Goal: Task Accomplishment & Management: Complete application form

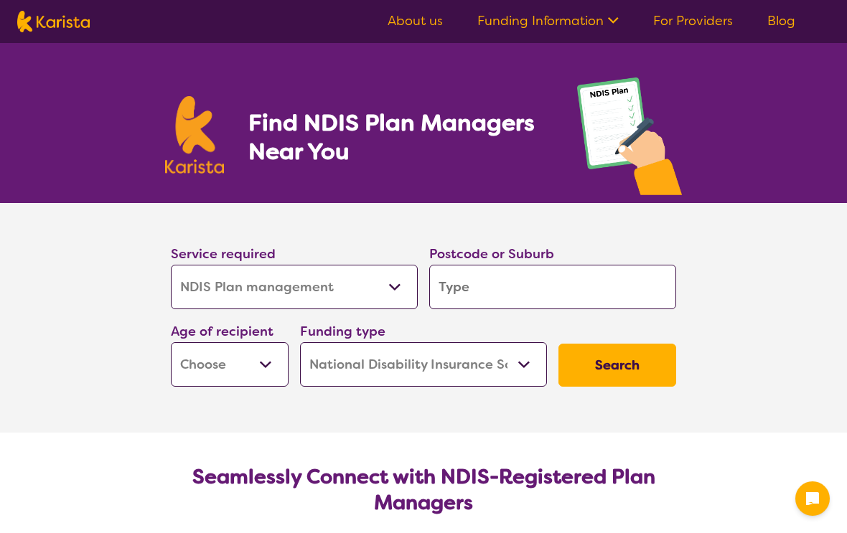
select select "NDIS Plan management"
select select "NDIS"
select select "NDIS Plan management"
select select "NDIS"
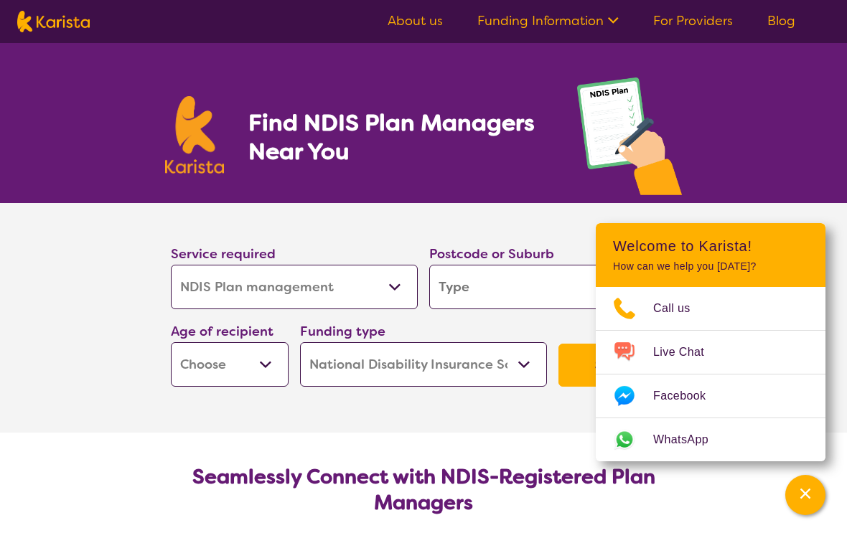
click at [509, 290] on input "search" at bounding box center [552, 287] width 247 height 44
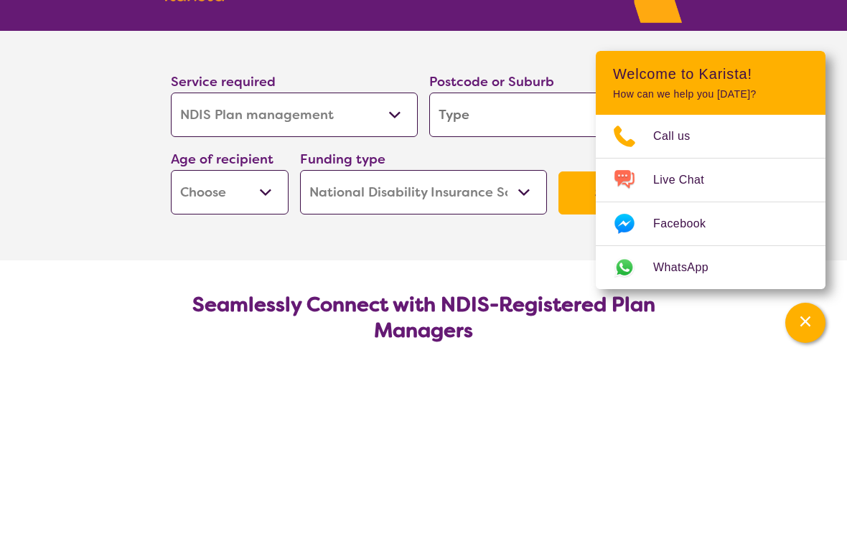
type input "5"
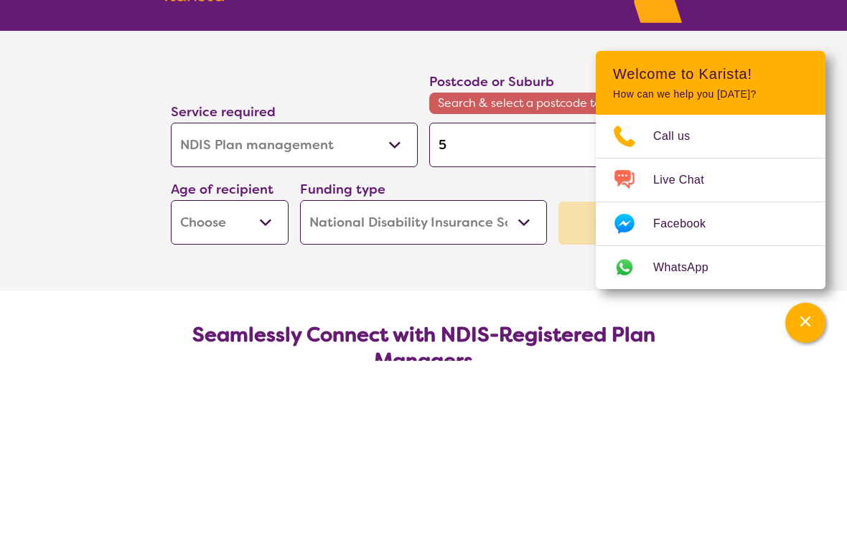
type input "50"
type input "505"
type input "5050"
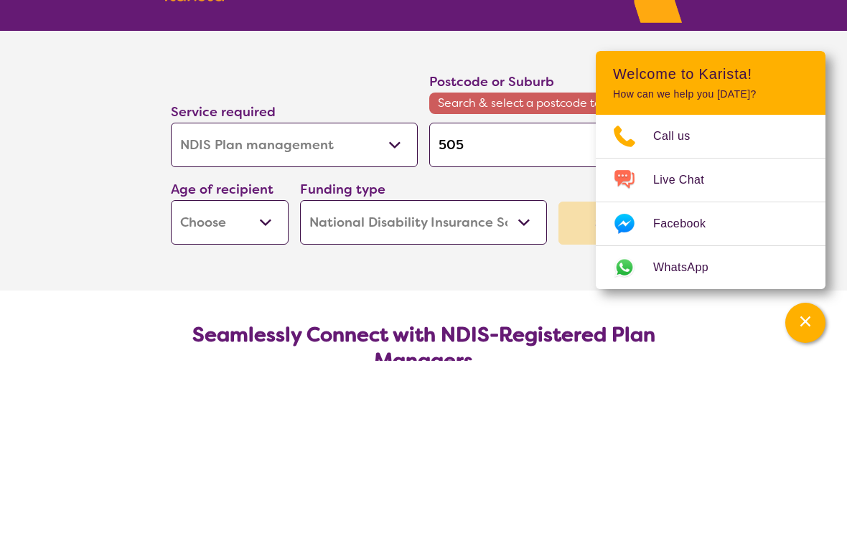
type input "5050"
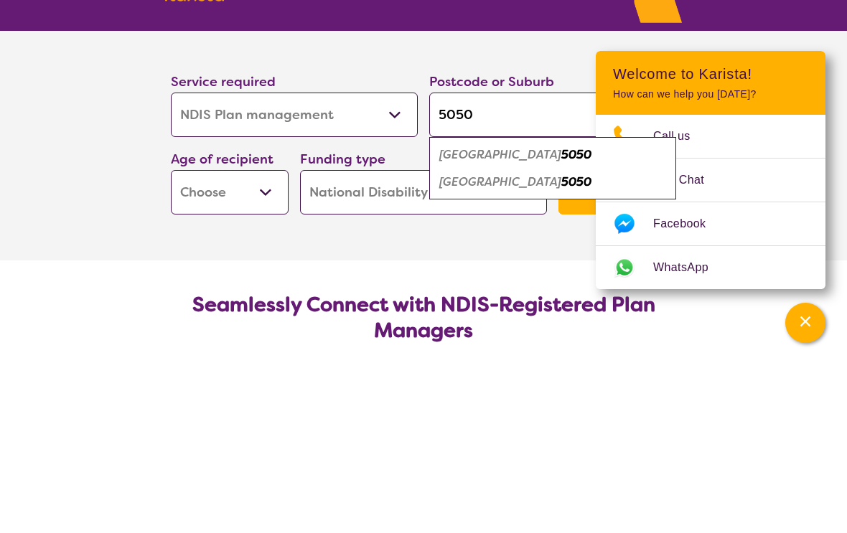
type input "5050"
click at [481, 347] on em "[GEOGRAPHIC_DATA]" at bounding box center [500, 354] width 122 height 15
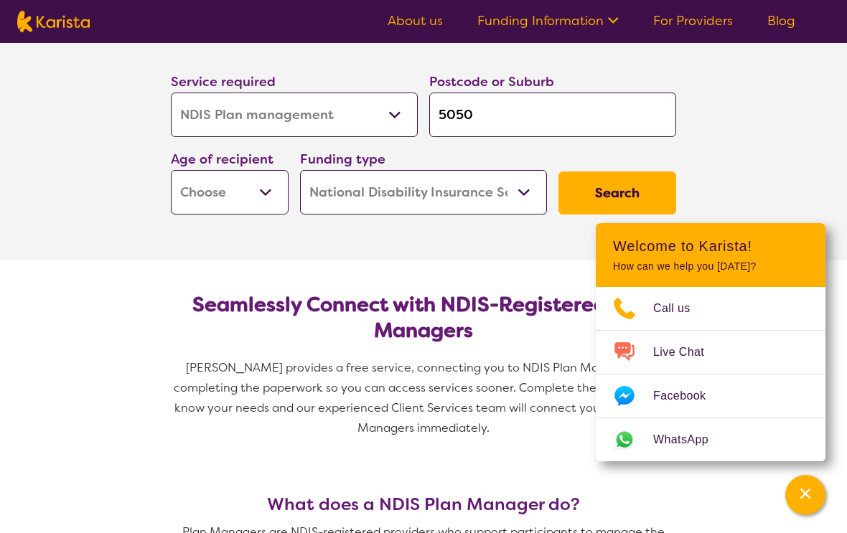
click at [264, 199] on select "Early Childhood - 0 to 9 Child - 10 to 11 Adolescent - 12 to 17 Adult - 18 to 6…" at bounding box center [230, 192] width 118 height 44
select select "AS"
click at [598, 189] on button "Search" at bounding box center [617, 193] width 118 height 43
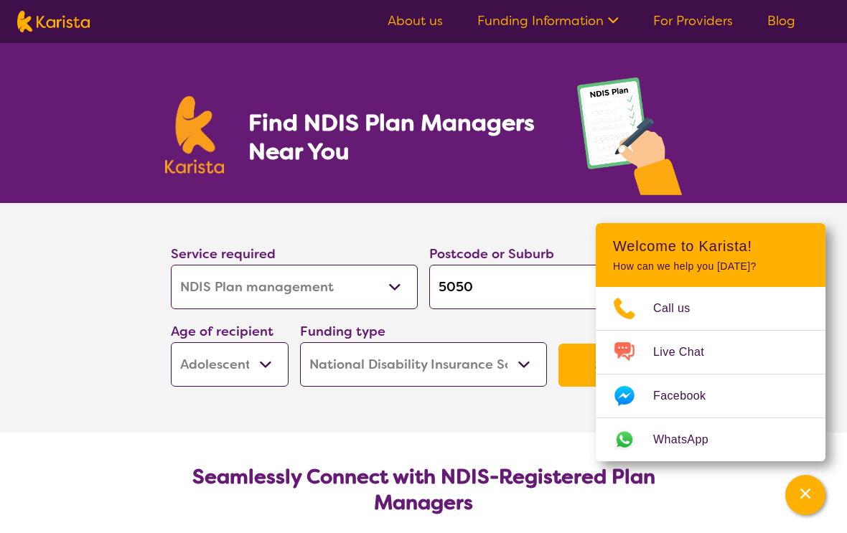
scroll to position [1, 0]
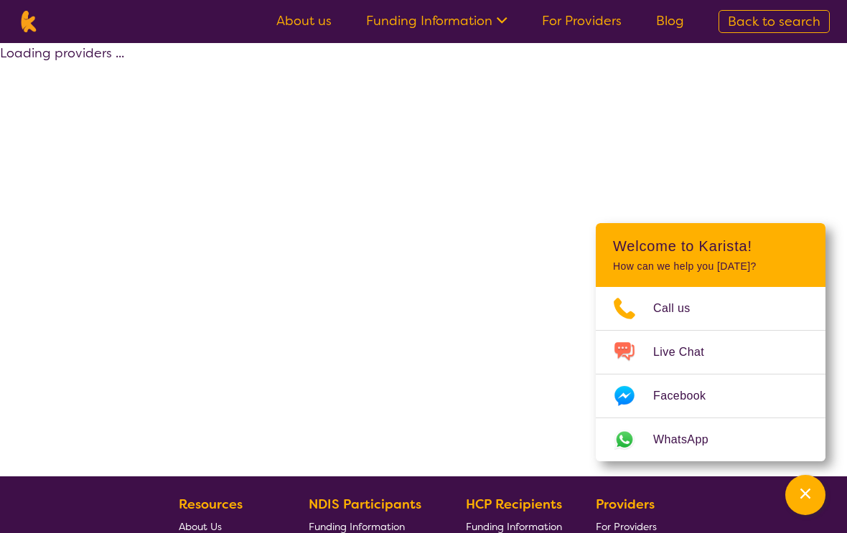
select select "by_score"
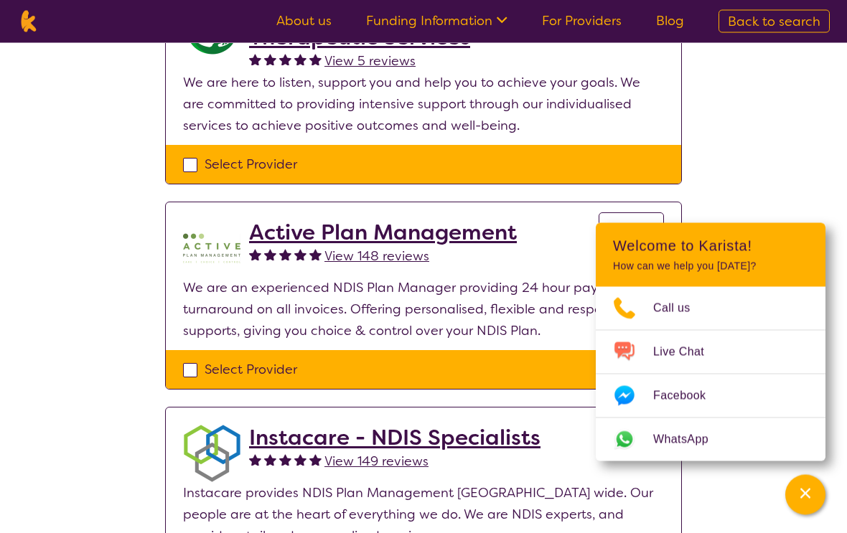
click at [822, 501] on button "Channel Menu" at bounding box center [805, 495] width 40 height 40
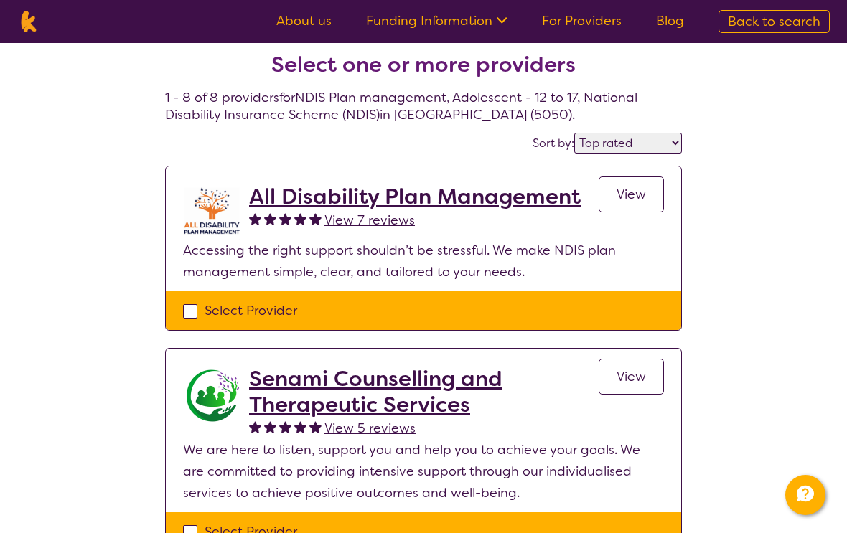
scroll to position [0, 0]
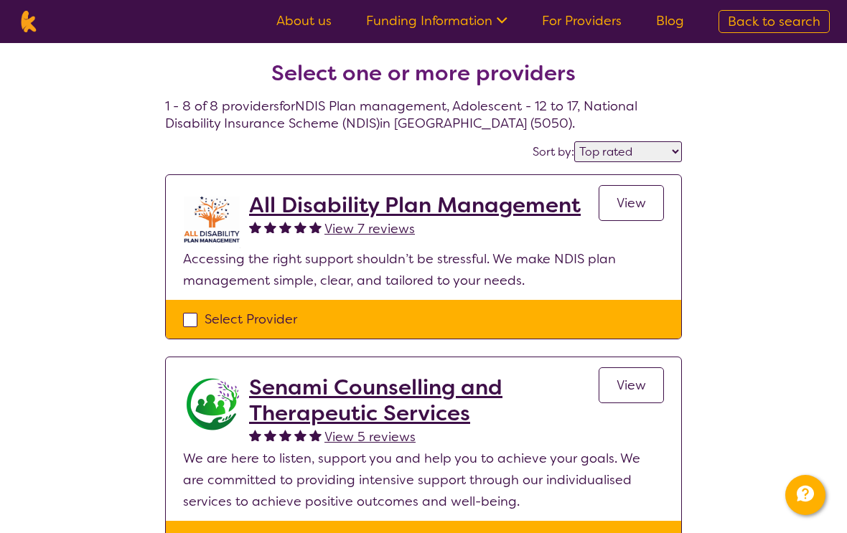
click at [205, 323] on div "Select Provider" at bounding box center [423, 320] width 481 height 22
checkbox input "true"
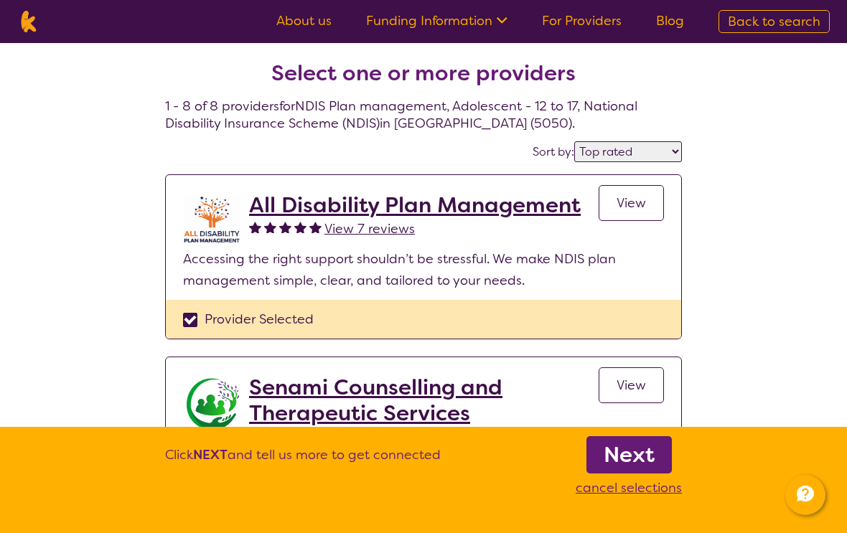
click at [639, 456] on b "Next" at bounding box center [629, 455] width 51 height 29
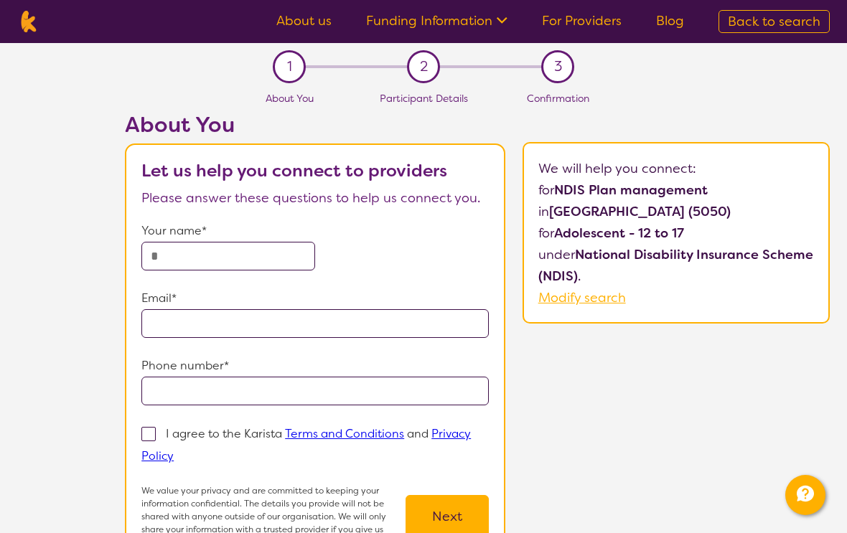
click at [238, 258] on input "text" at bounding box center [228, 256] width 174 height 29
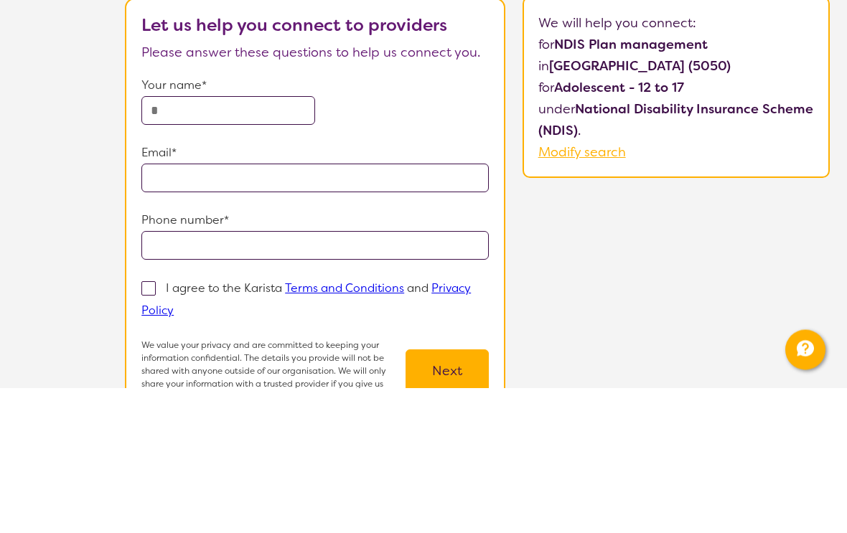
type input "**********"
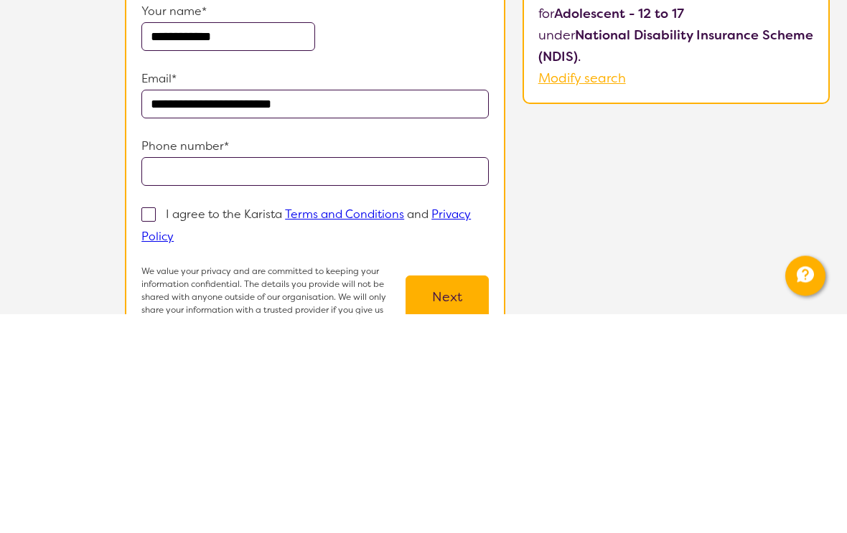
type input "**********"
click at [307, 377] on input "tel" at bounding box center [314, 391] width 347 height 29
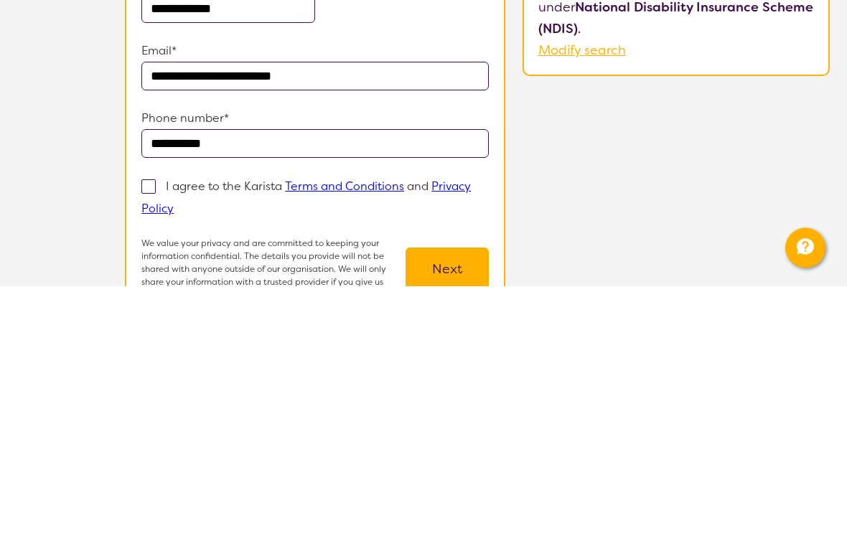
type input "**********"
click at [150, 427] on span at bounding box center [148, 434] width 14 height 14
click at [174, 451] on input "I agree to the Karista Terms and Conditions and Privacy Policy" at bounding box center [178, 455] width 9 height 9
checkbox input "true"
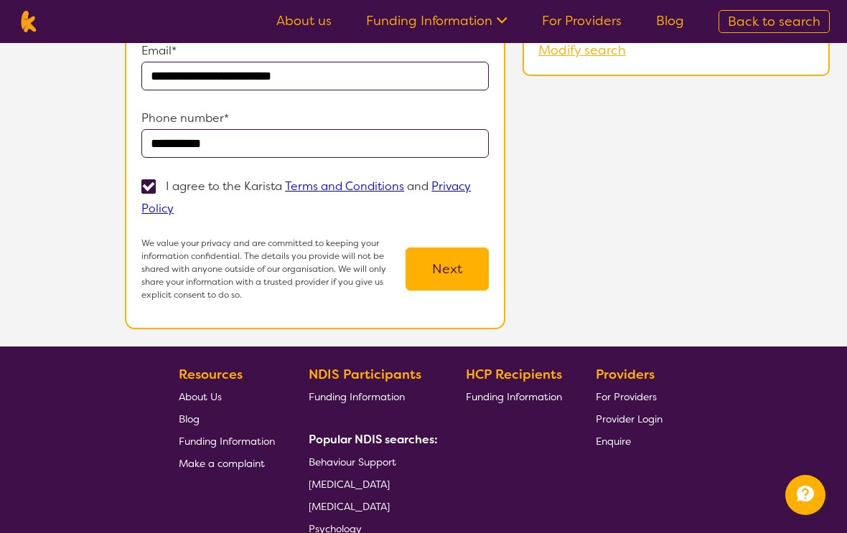
click at [448, 266] on button "Next" at bounding box center [446, 269] width 83 height 43
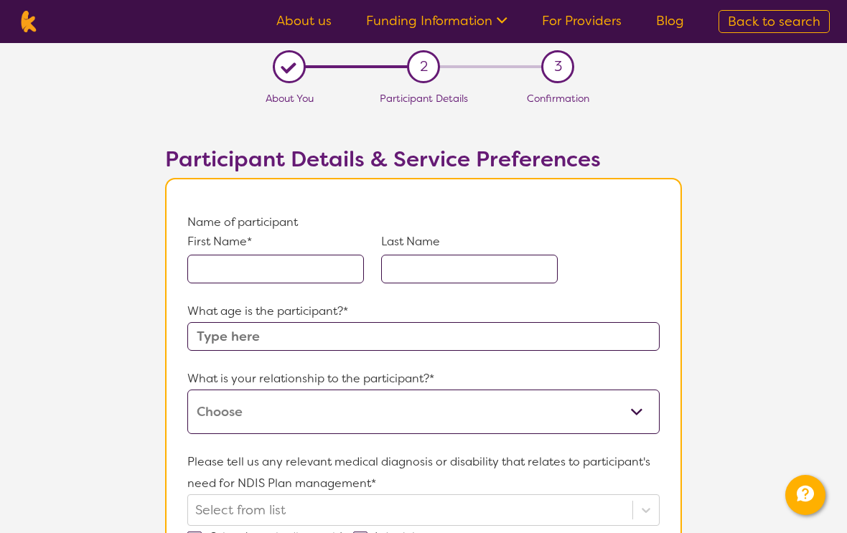
click at [289, 263] on input "text" at bounding box center [275, 269] width 177 height 29
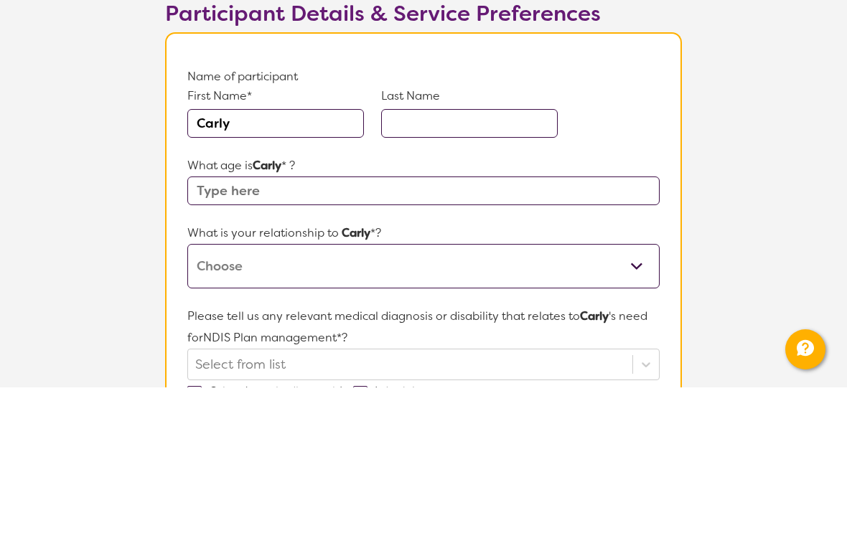
type input "Carly"
click at [424, 255] on input "text" at bounding box center [469, 269] width 177 height 29
type input "[PERSON_NAME]"
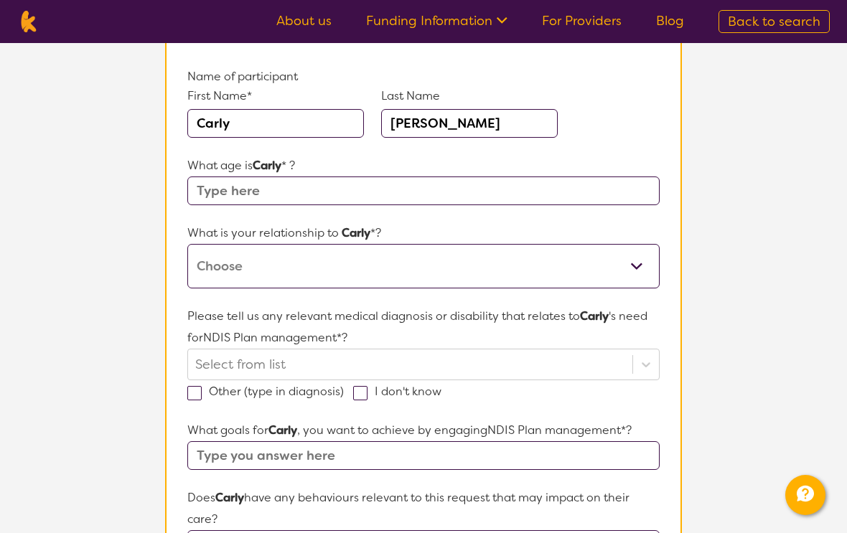
click at [280, 192] on input "text" at bounding box center [423, 191] width 472 height 29
type input "17"
click at [646, 271] on select "This request is for myself I am their parent I am their child I am their spouse…" at bounding box center [423, 266] width 472 height 44
select select "I am their parent"
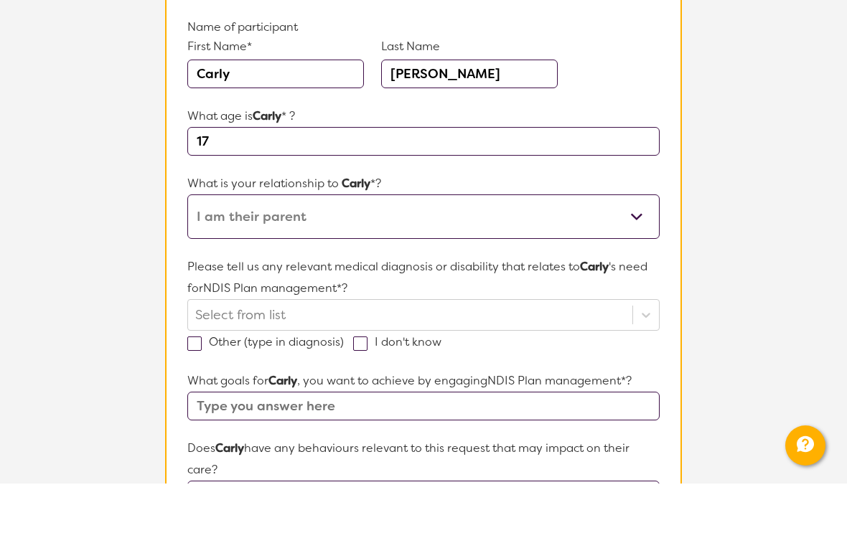
scroll to position [195, 0]
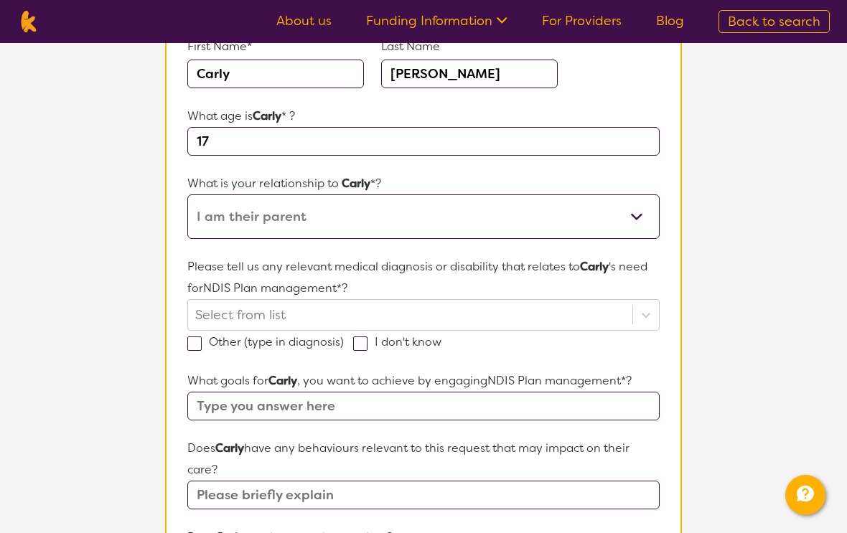
click at [761, 227] on section "L About You 2 Participant Details 3 Confirmation Participant Details & Service …" at bounding box center [423, 480] width 847 height 1265
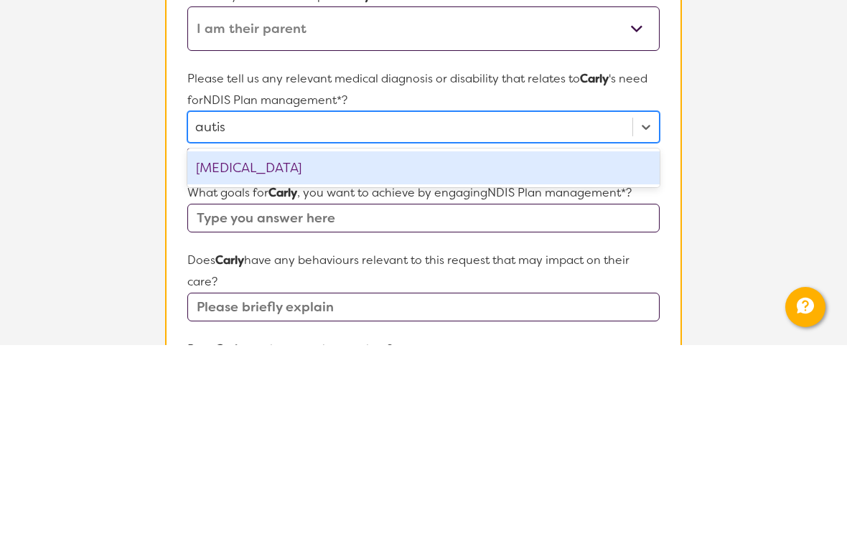
type input "[MEDICAL_DATA]"
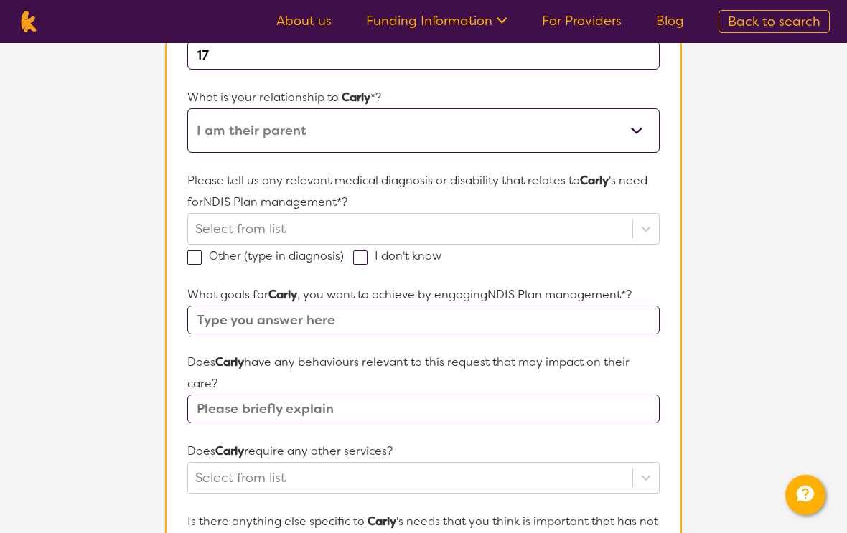
scroll to position [278, 0]
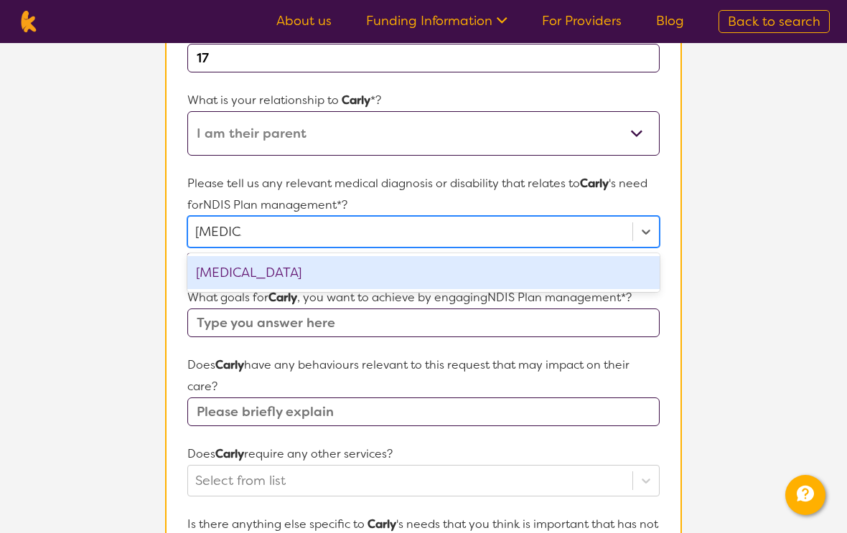
type input "[MEDICAL_DATA]"
click at [599, 125] on select "This request is for myself I am their parent I am their child I am their spouse…" at bounding box center [423, 133] width 472 height 44
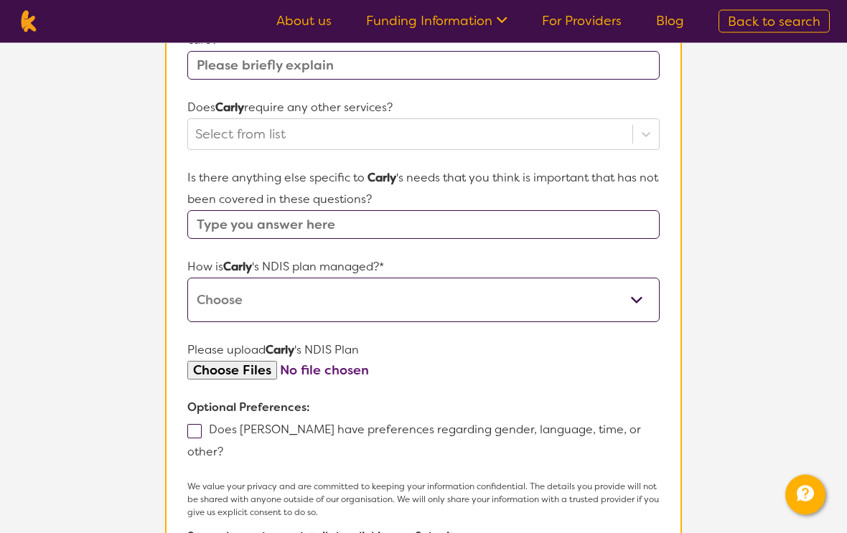
scroll to position [629, 0]
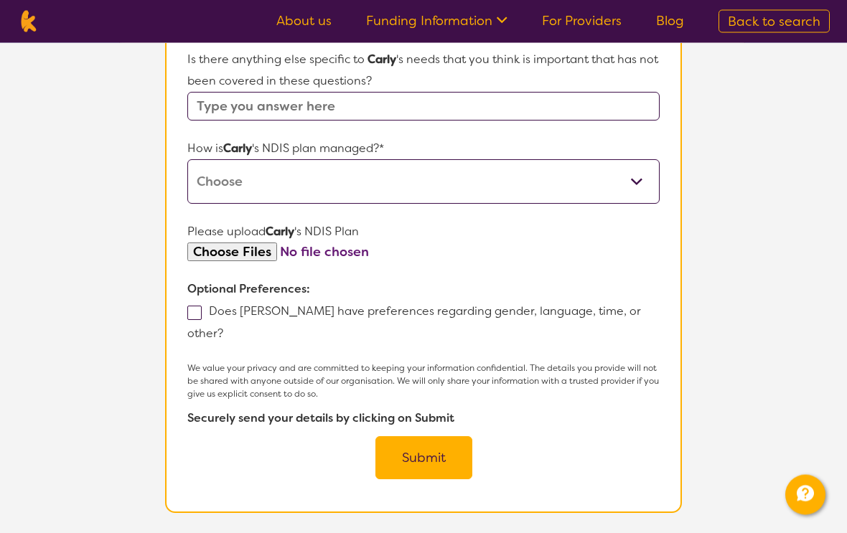
click at [431, 437] on button "Submit" at bounding box center [423, 458] width 97 height 43
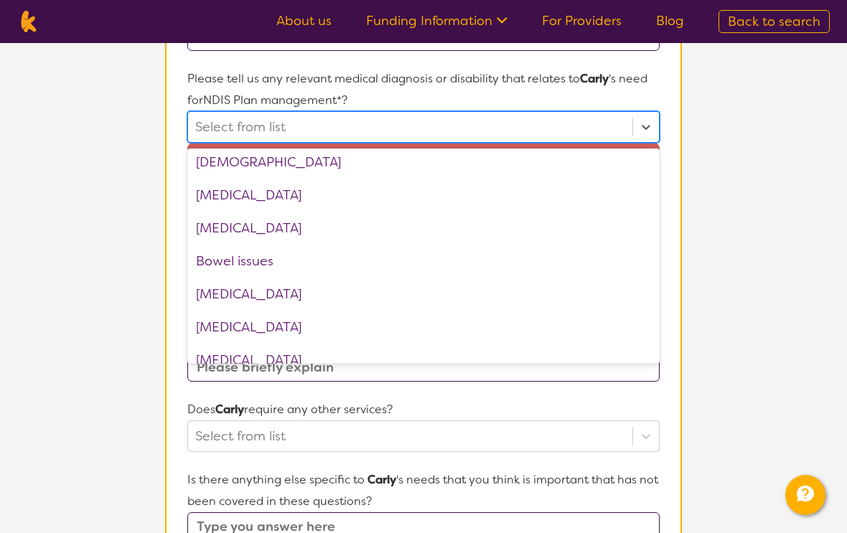
scroll to position [304, 0]
click at [254, 197] on div "[MEDICAL_DATA]" at bounding box center [423, 194] width 472 height 33
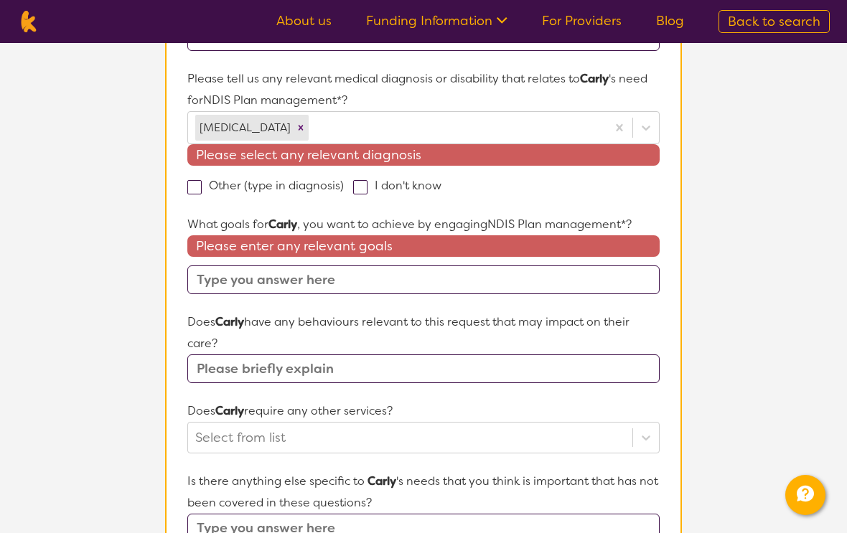
click at [279, 281] on input "text" at bounding box center [423, 280] width 472 height 29
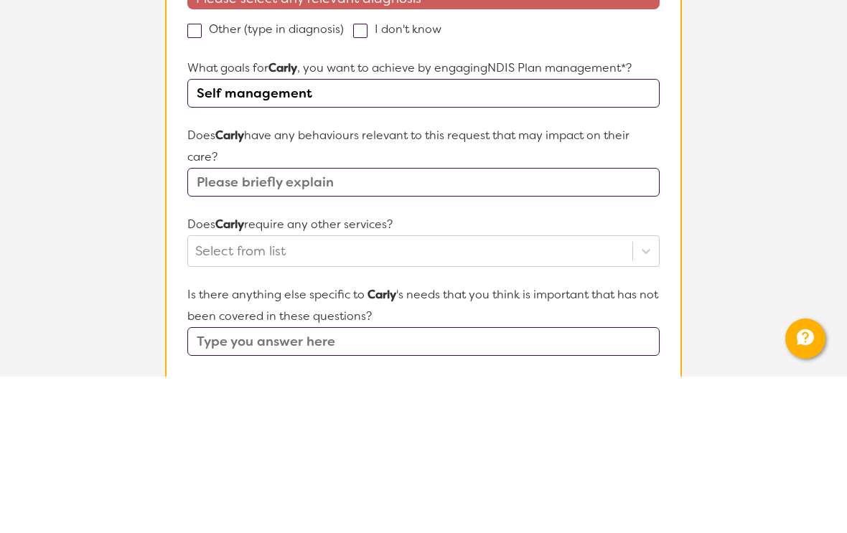
type input "Self management"
click at [340, 324] on input "text" at bounding box center [423, 338] width 472 height 29
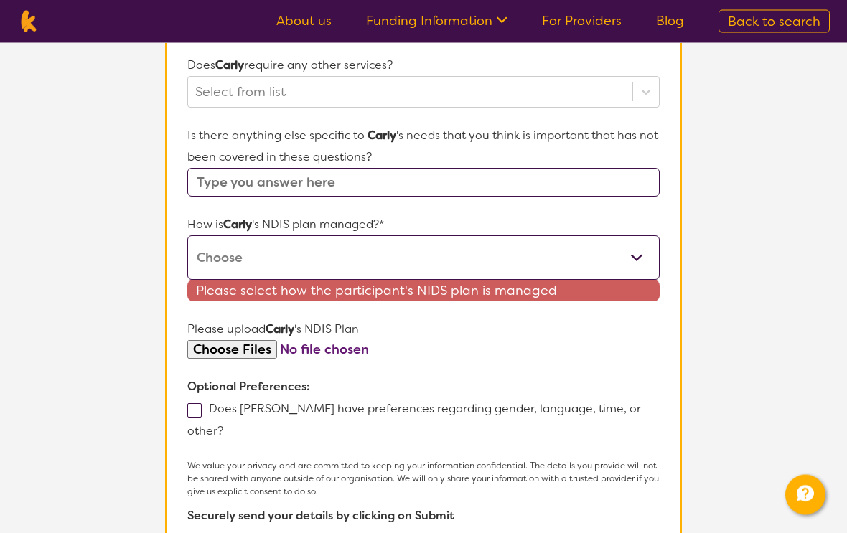
scroll to position [700, 0]
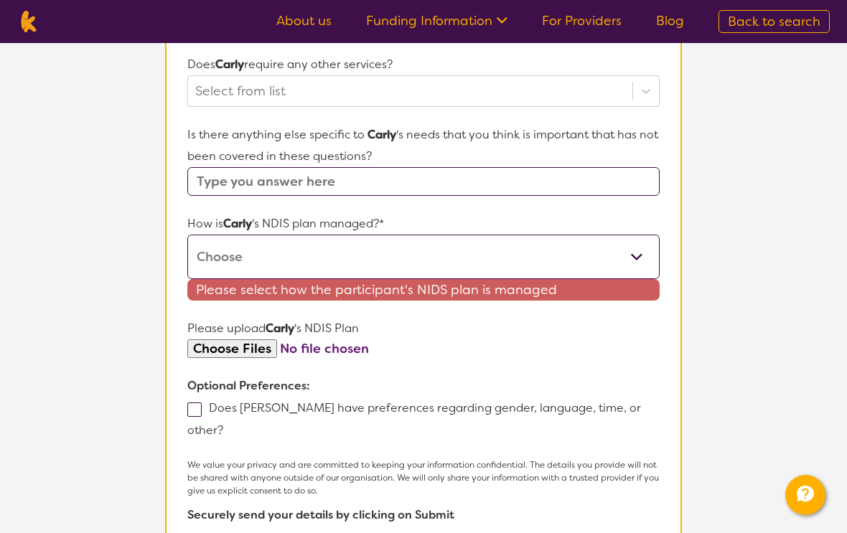
type input "[MEDICAL_DATA]"
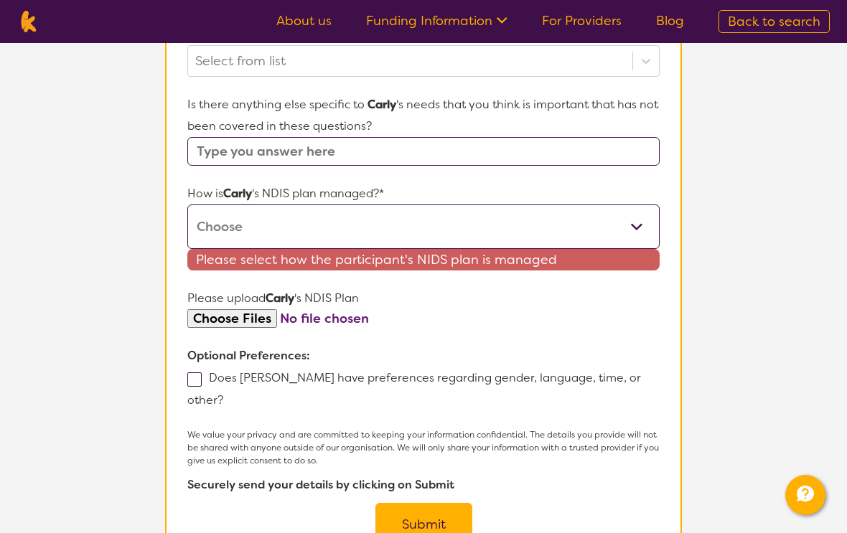
select select "I'm not sure"
click at [434, 513] on section "Name of participant First Name* [PERSON_NAME] Last Name [PERSON_NAME] What age …" at bounding box center [423, 29] width 517 height 1102
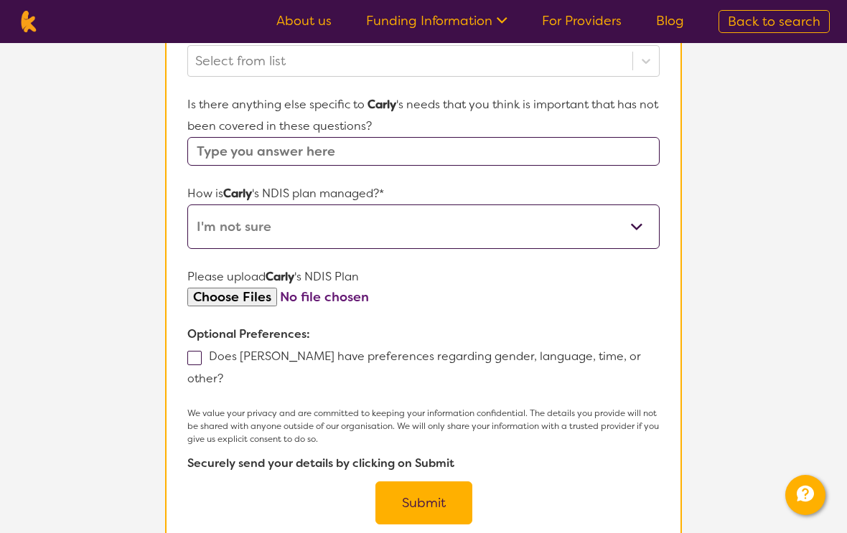
click at [426, 496] on button "Submit" at bounding box center [423, 503] width 97 height 43
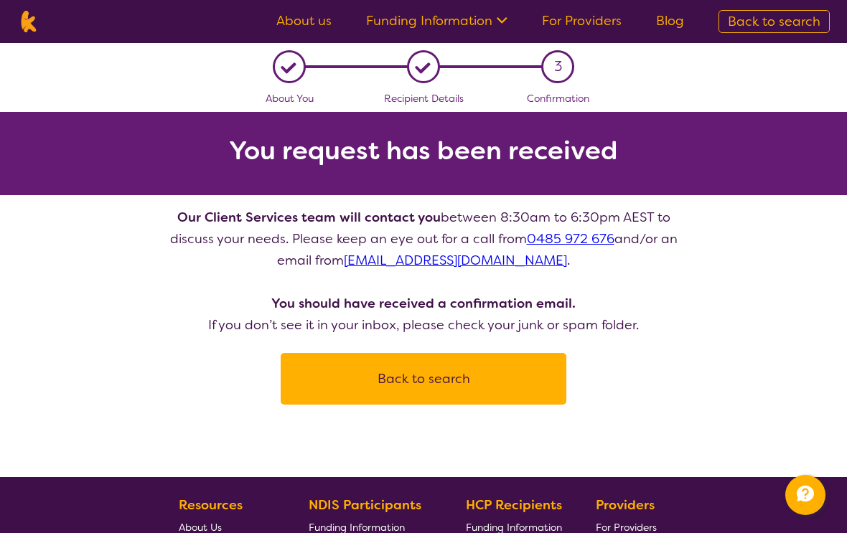
click at [413, 376] on button "Back to search" at bounding box center [423, 378] width 251 height 43
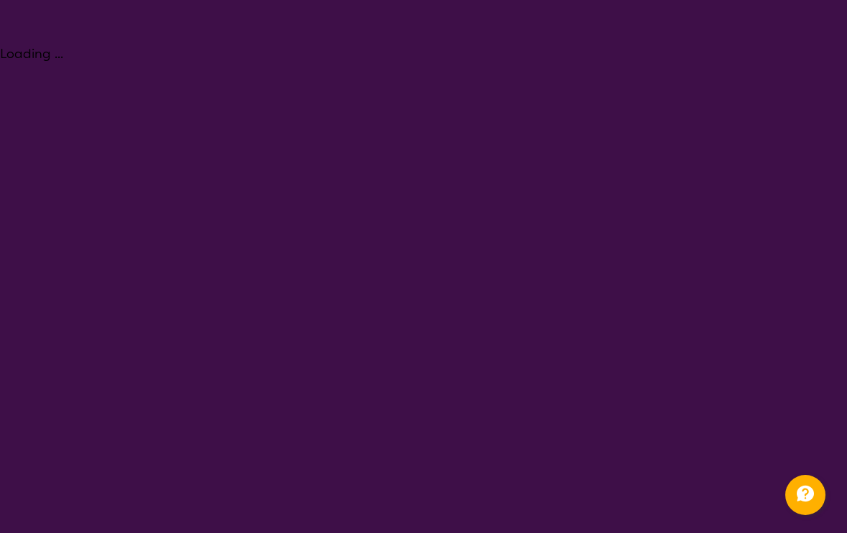
select select "NDIS Plan management"
select select "AS"
select select "NDIS"
select select "NDIS Plan management"
select select "AS"
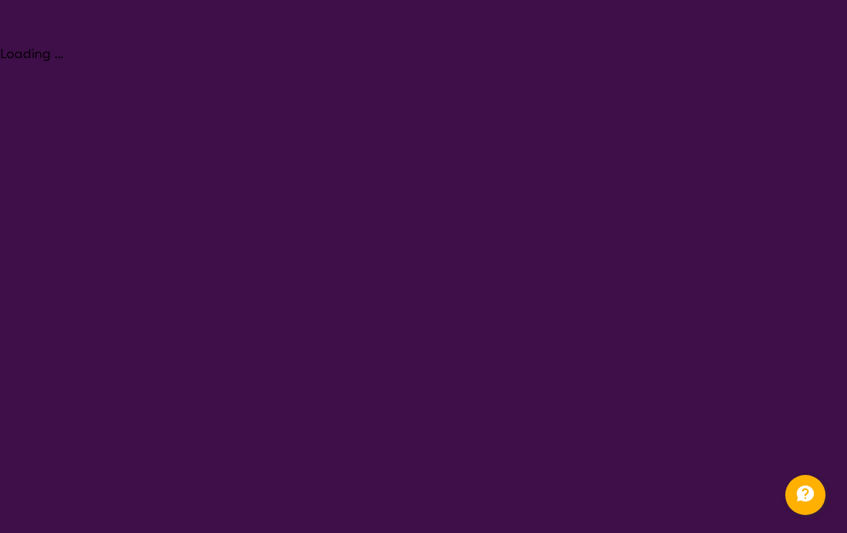
select select "NDIS"
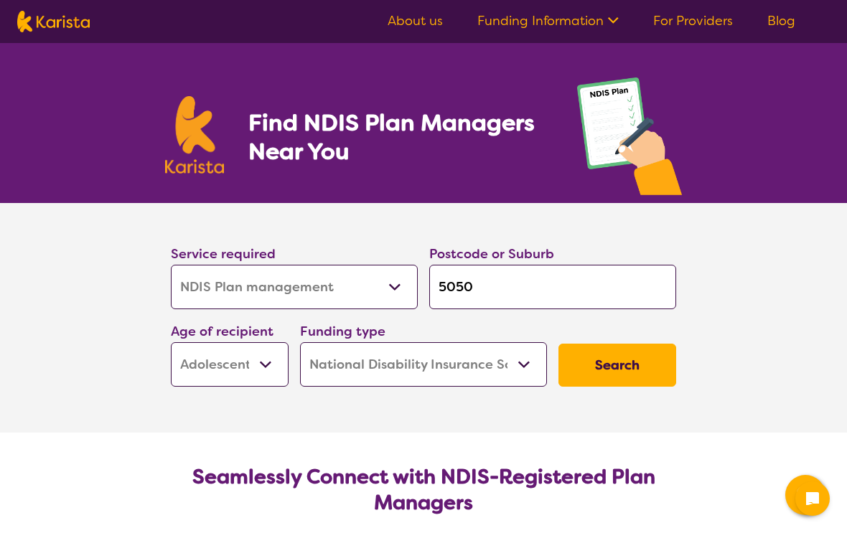
select select "NDIS Plan management"
select select "AS"
select select "NDIS"
select select "NDIS Plan management"
select select "AS"
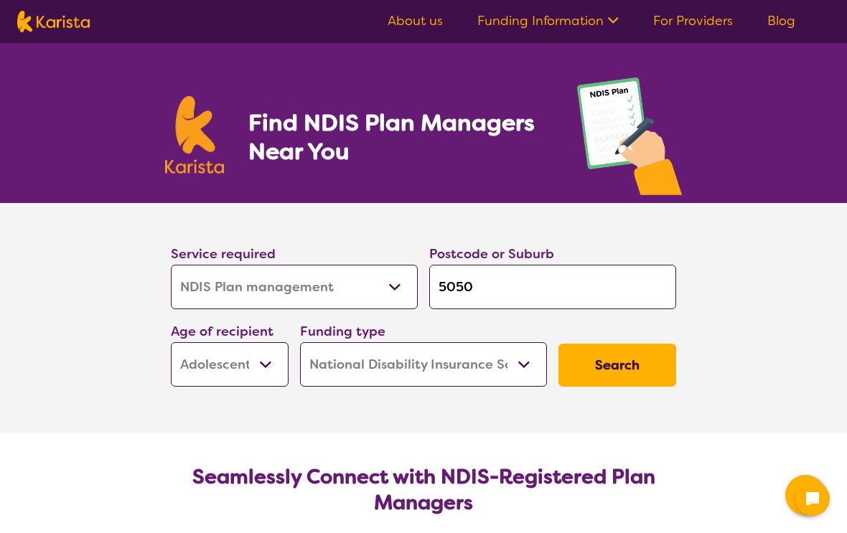
select select "NDIS"
